Goal: Information Seeking & Learning: Learn about a topic

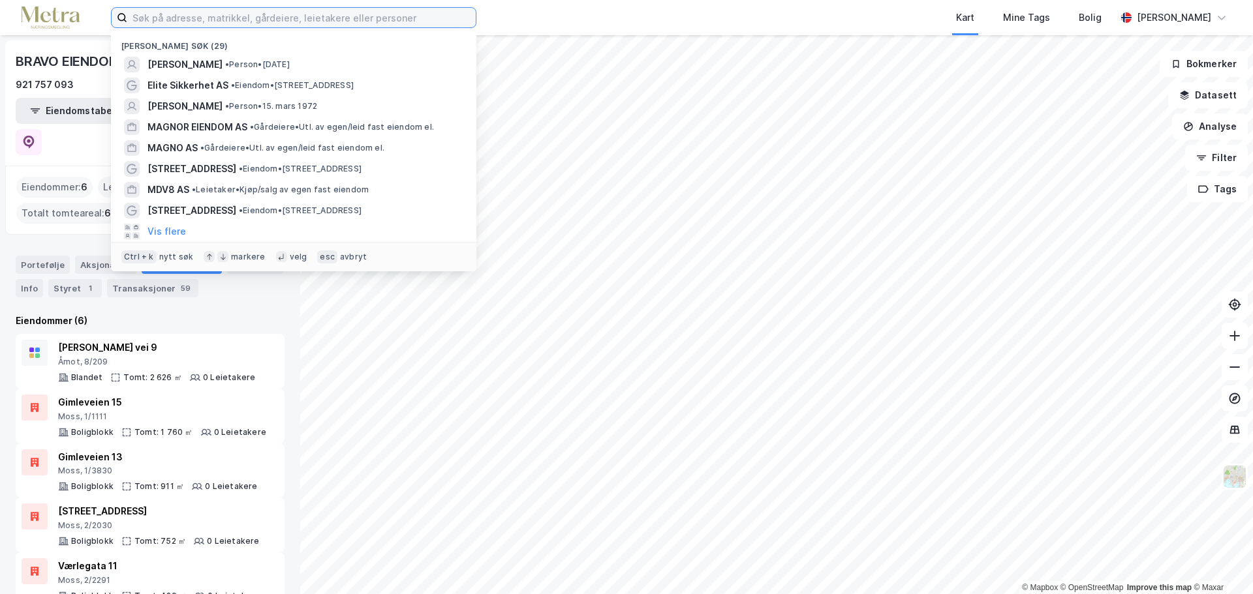
click at [236, 21] on input at bounding box center [301, 18] width 348 height 20
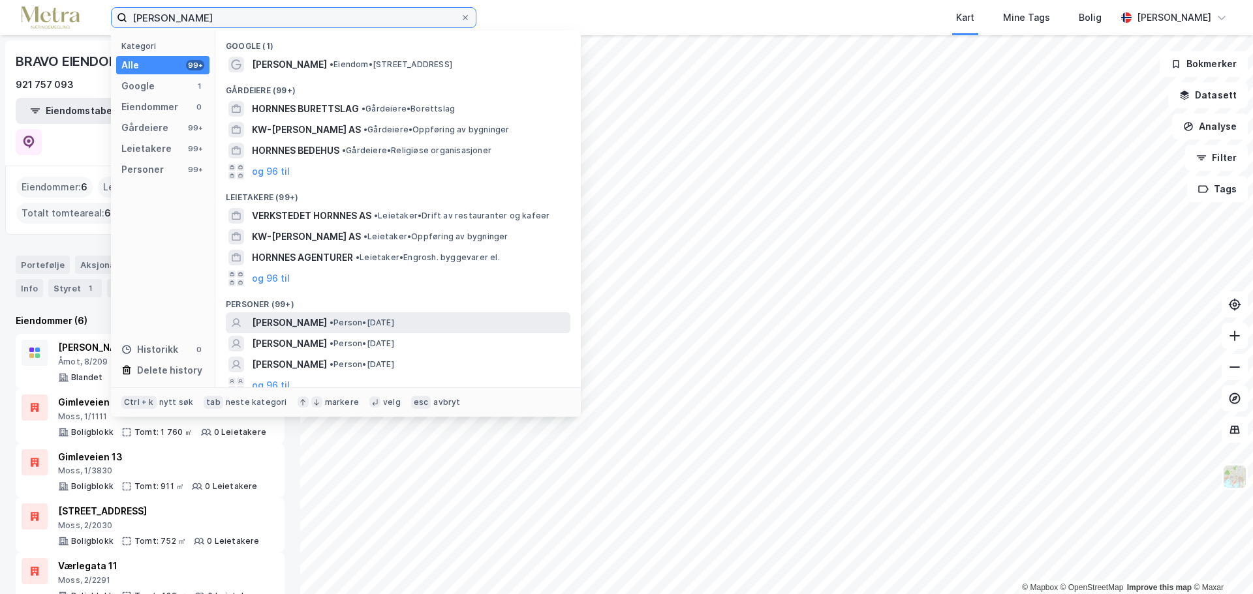
type input "[PERSON_NAME]"
click at [394, 321] on span "• Person • [DATE]" at bounding box center [361, 323] width 65 height 10
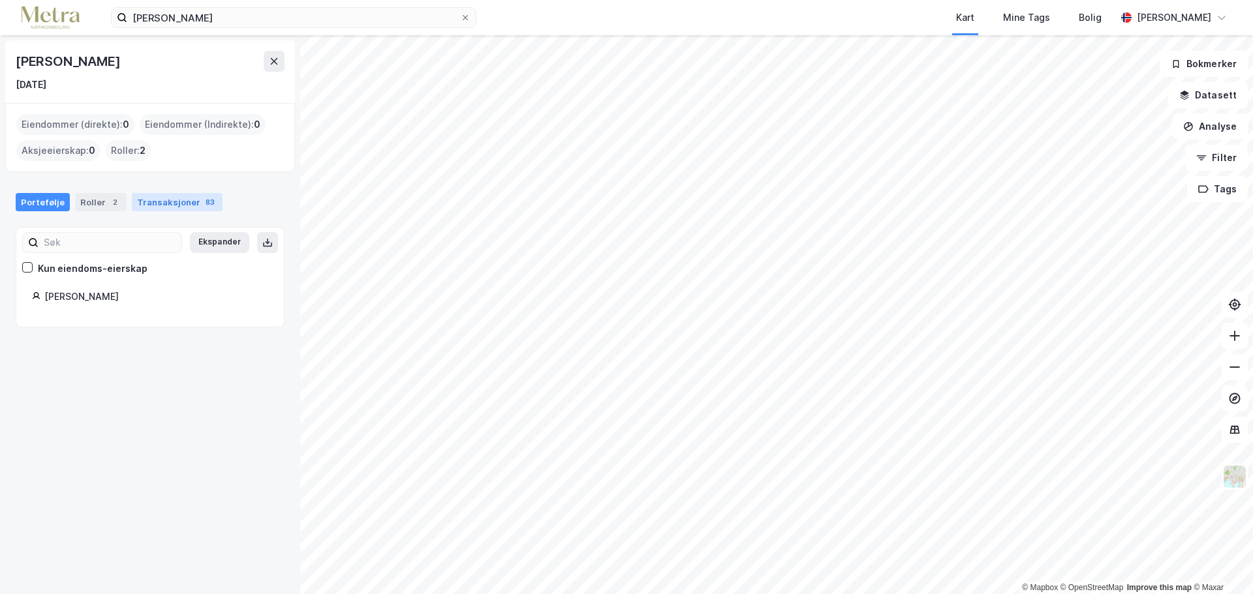
click at [167, 206] on div "Transaksjoner 83" at bounding box center [177, 202] width 91 height 18
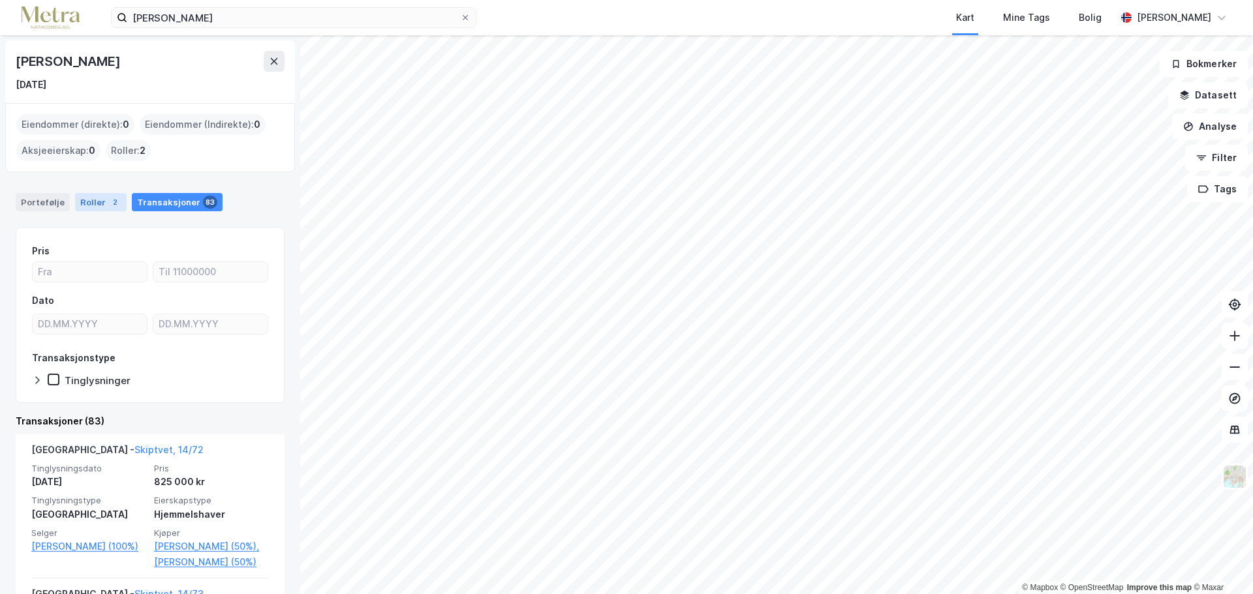
click at [98, 210] on div "Roller 2" at bounding box center [101, 202] width 52 height 18
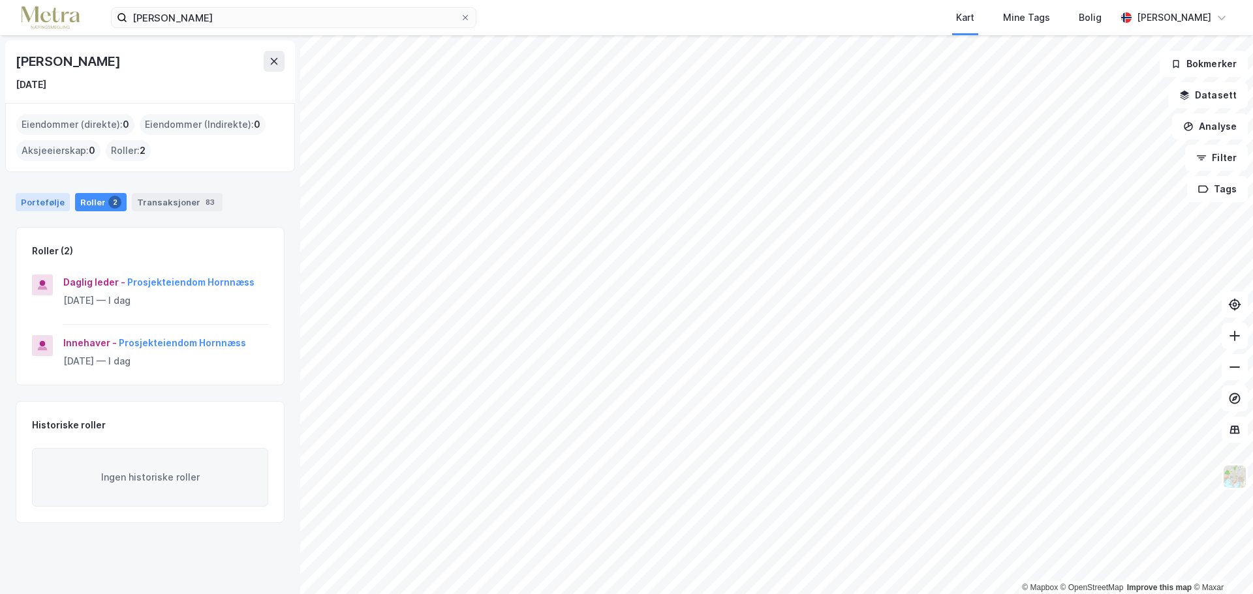
click at [48, 205] on div "Portefølje" at bounding box center [43, 202] width 54 height 18
